Goal: Information Seeking & Learning: Learn about a topic

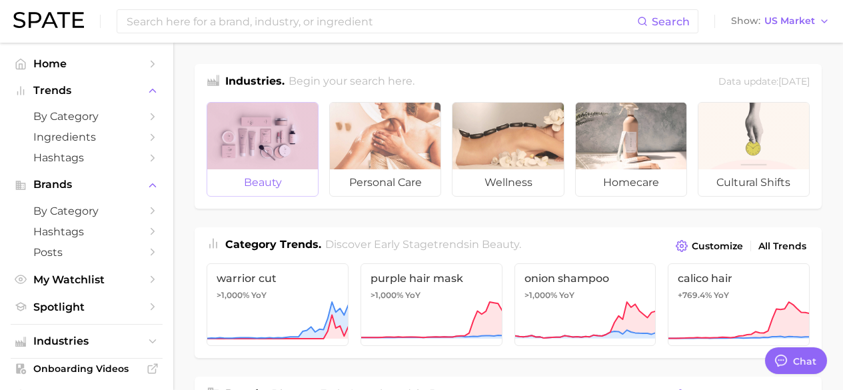
click at [270, 133] on div at bounding box center [262, 136] width 111 height 67
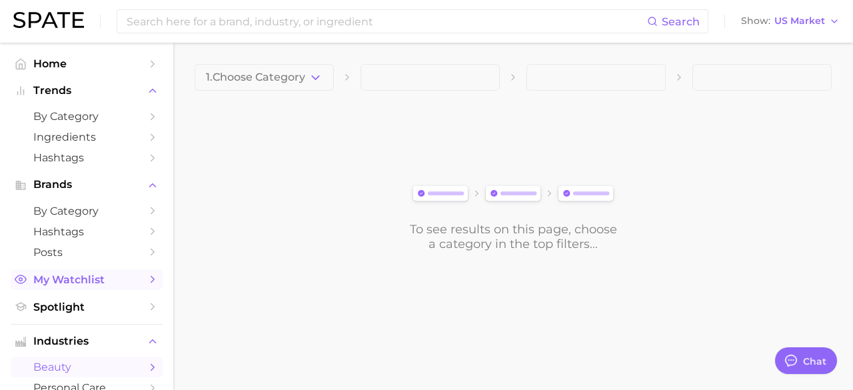
click at [71, 285] on span "My Watchlist" at bounding box center [86, 279] width 107 height 13
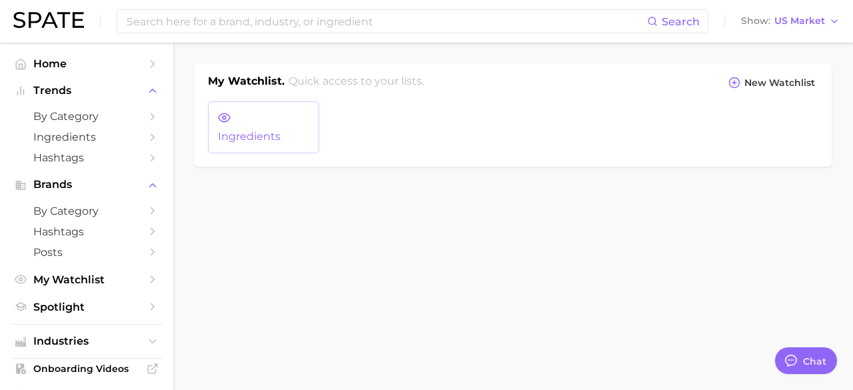
click at [252, 136] on span "Ingredients" at bounding box center [263, 137] width 91 height 12
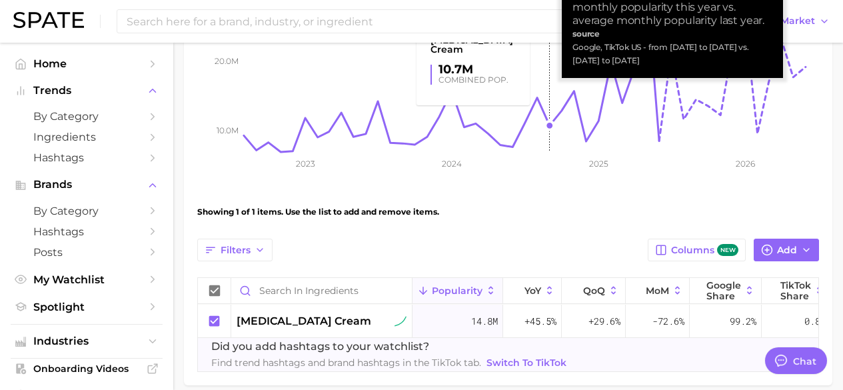
scroll to position [288, 0]
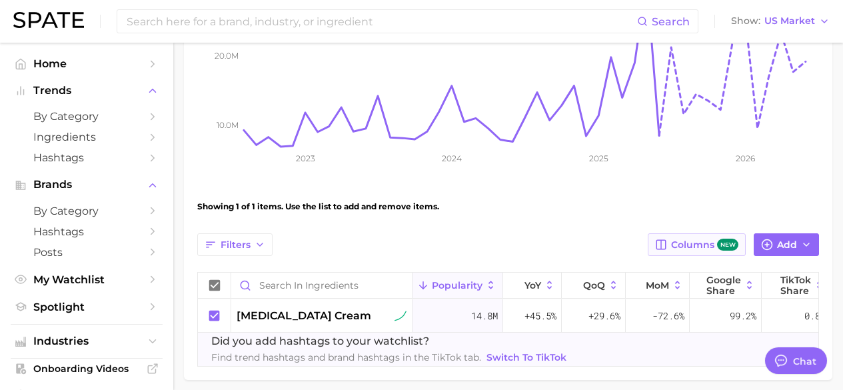
click at [697, 246] on span "Columns new" at bounding box center [704, 245] width 67 height 13
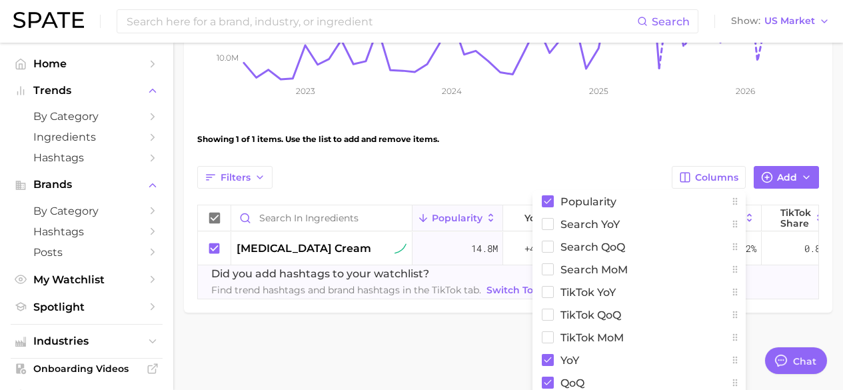
scroll to position [355, 0]
click at [489, 119] on div "View Combined Export Data 14.8m Avg. Monthly Popularity +45.5% YoY +17.3% Predi…" at bounding box center [508, 46] width 622 height 507
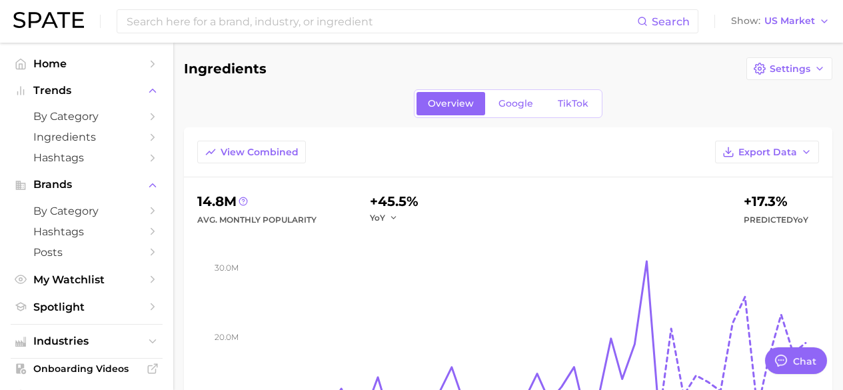
scroll to position [0, 0]
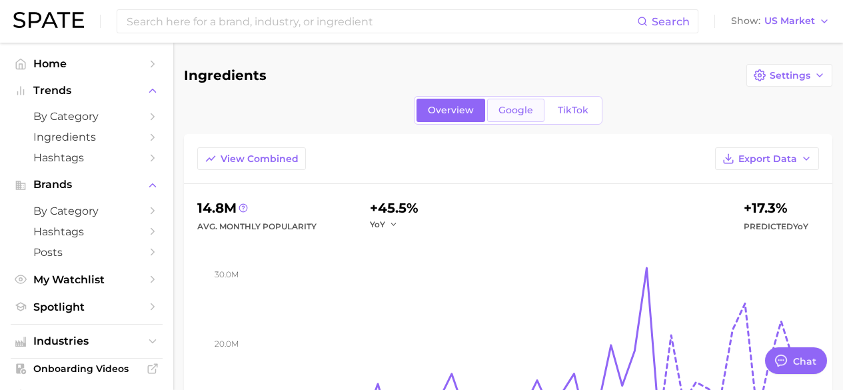
click at [515, 108] on span "Google" at bounding box center [516, 110] width 35 height 11
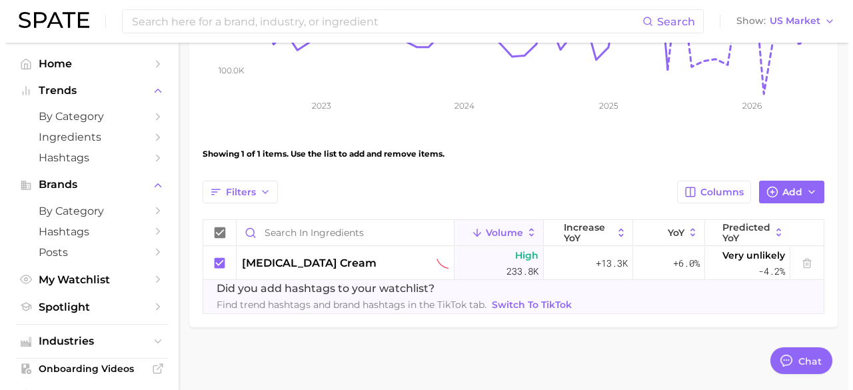
scroll to position [345, 0]
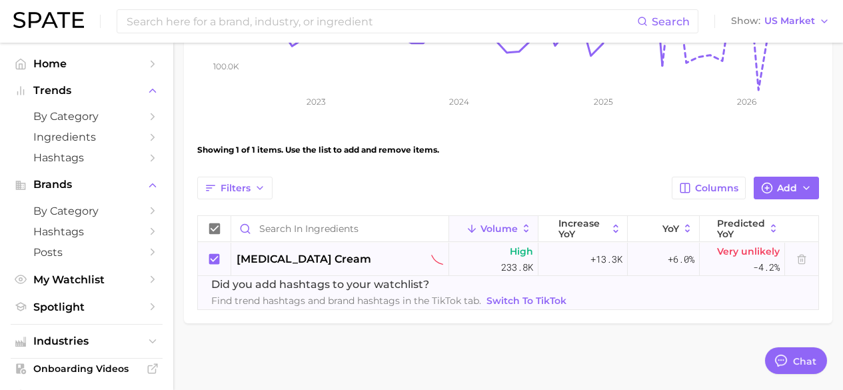
click at [304, 264] on span "[MEDICAL_DATA] cream" at bounding box center [304, 259] width 135 height 16
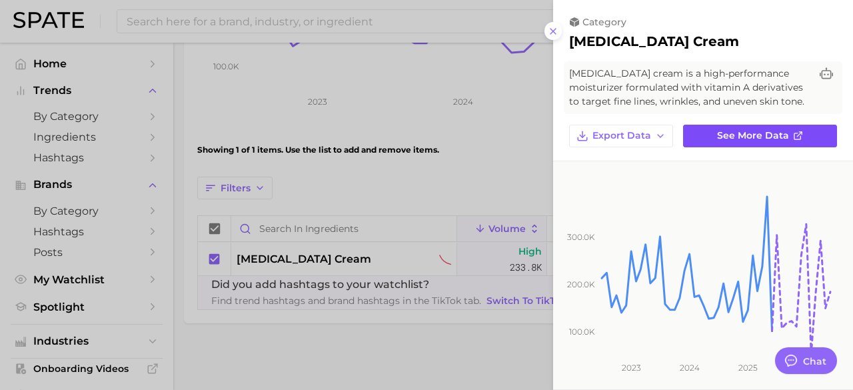
click at [759, 139] on span "See more data" at bounding box center [753, 135] width 72 height 11
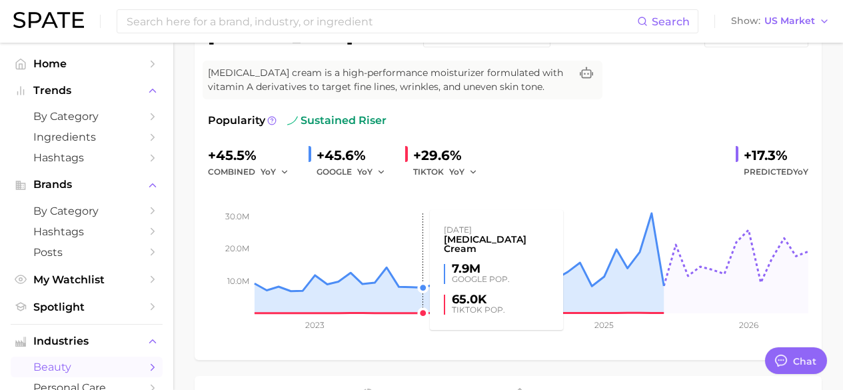
scroll to position [333, 0]
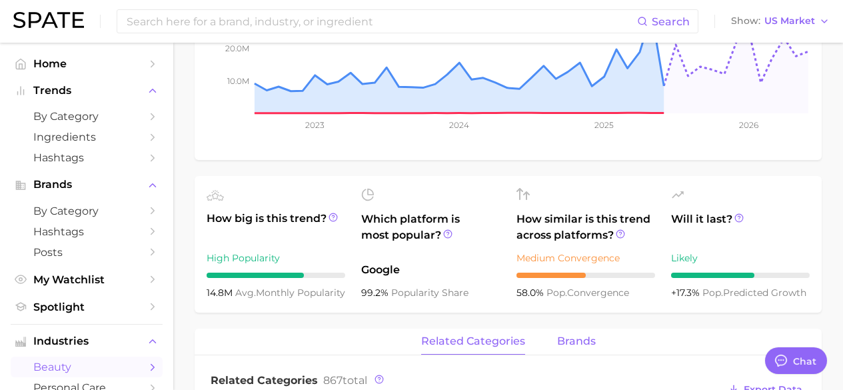
click at [567, 342] on span "brands" at bounding box center [576, 341] width 39 height 12
click at [471, 341] on span "related categories" at bounding box center [473, 341] width 104 height 12
type textarea "x"
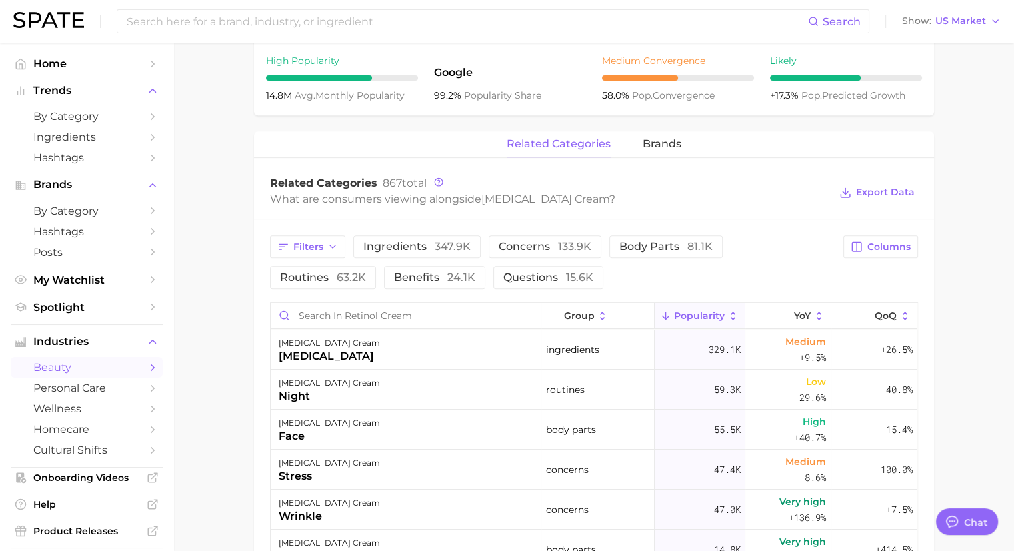
scroll to position [600, 0]
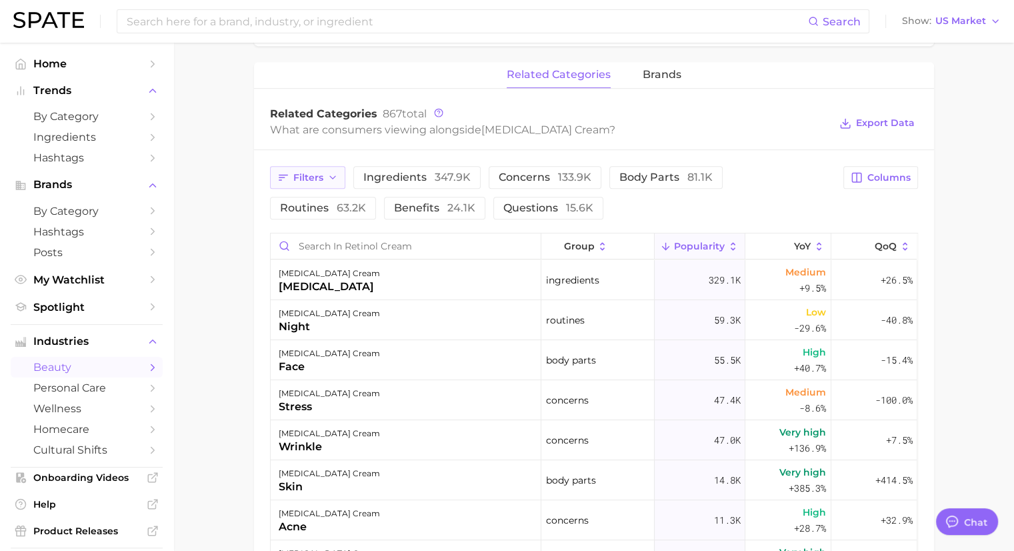
click at [335, 179] on icon "button" at bounding box center [332, 177] width 11 height 11
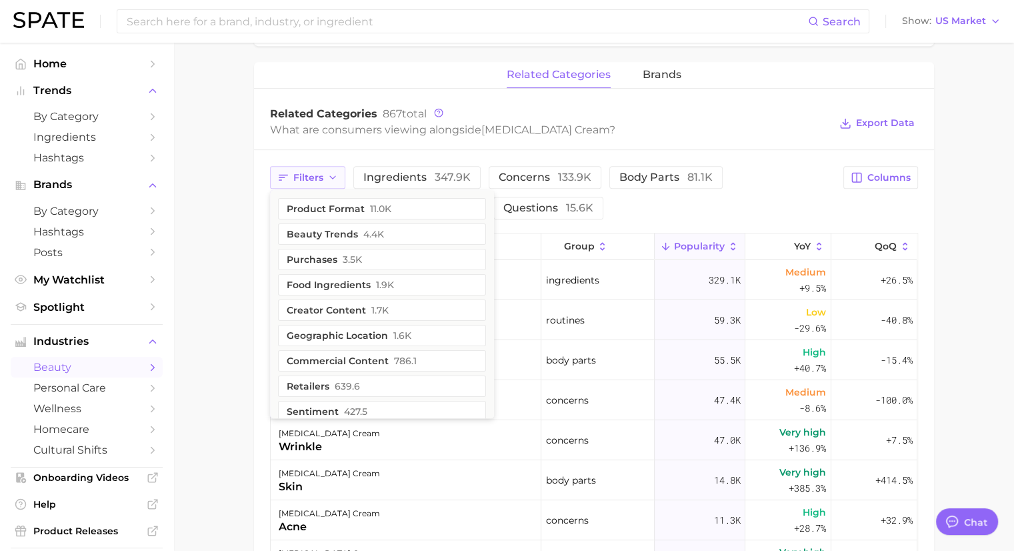
click at [335, 179] on icon "button" at bounding box center [332, 177] width 11 height 11
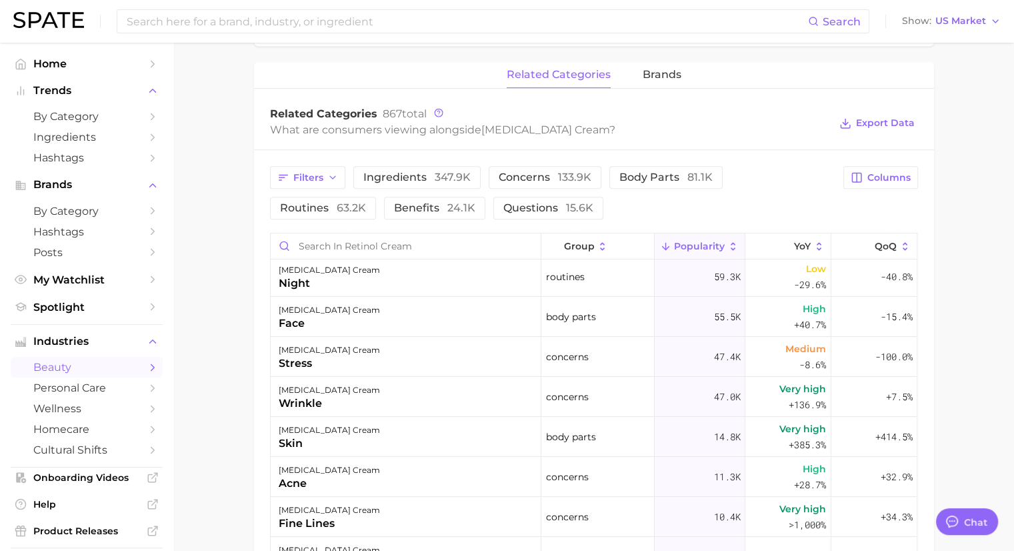
scroll to position [67, 0]
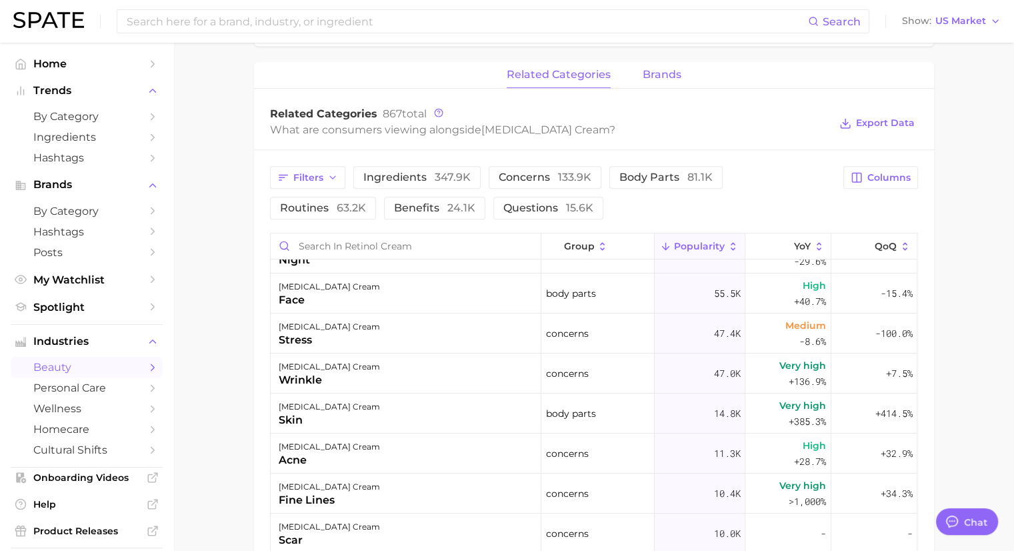
click at [663, 76] on span "brands" at bounding box center [662, 75] width 39 height 12
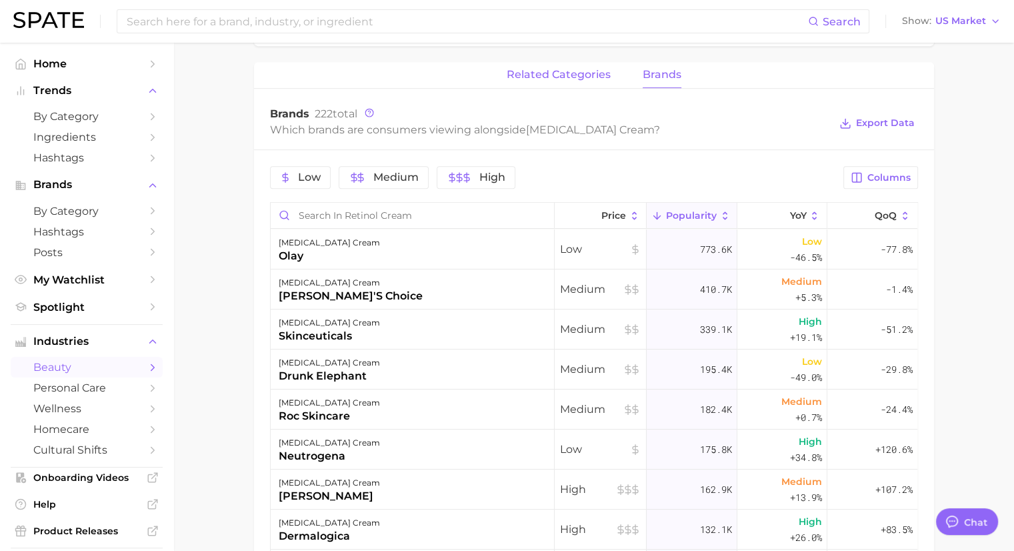
click at [573, 74] on span "related categories" at bounding box center [559, 75] width 104 height 12
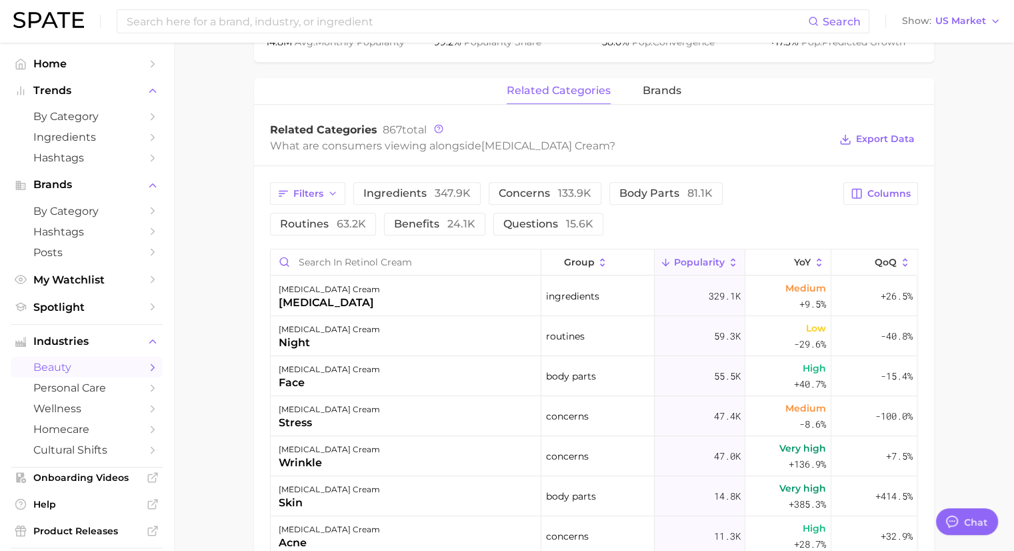
scroll to position [515, 0]
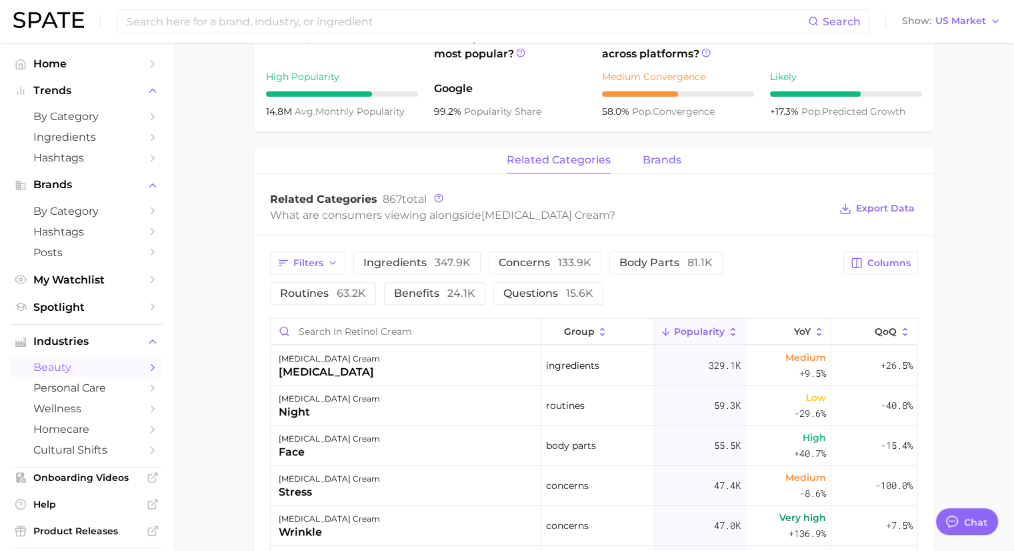
click at [663, 155] on span "brands" at bounding box center [662, 160] width 39 height 12
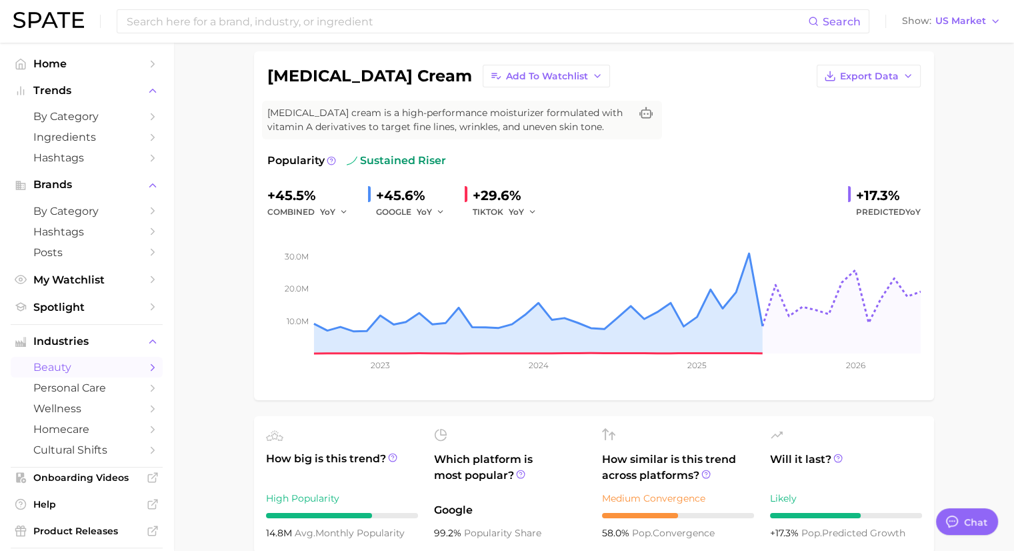
scroll to position [115, 0]
